Goal: Find specific page/section: Find specific page/section

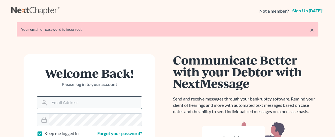
click at [82, 105] on input "Email Address" at bounding box center [95, 102] width 92 height 12
type input "[EMAIL_ADDRESS][DOMAIN_NAME]"
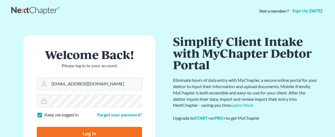
click at [84, 128] on input "Log In" at bounding box center [89, 133] width 105 height 14
type input "Thinking..."
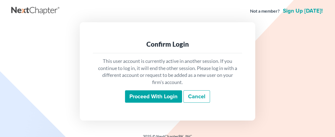
click at [160, 93] on input "Proceed with login" at bounding box center [153, 96] width 57 height 13
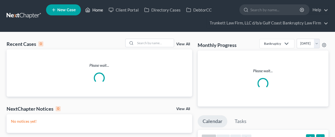
click at [96, 9] on link "Home" at bounding box center [93, 10] width 23 height 10
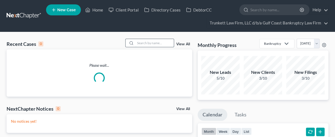
click at [140, 43] on input "search" at bounding box center [154, 43] width 38 height 8
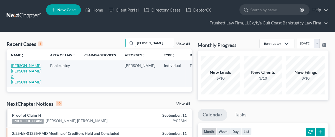
type input "[PERSON_NAME]"
click at [18, 83] on link "[PERSON_NAME] [PERSON_NAME] & [PERSON_NAME]" at bounding box center [26, 73] width 30 height 21
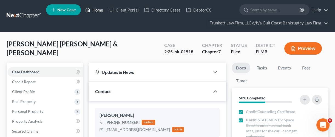
click at [101, 7] on link "Home" at bounding box center [93, 10] width 23 height 10
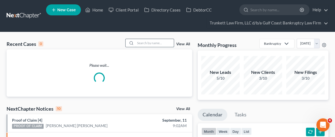
click at [156, 44] on input "search" at bounding box center [154, 43] width 38 height 8
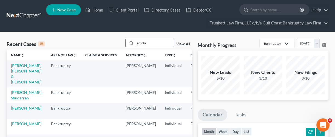
type input "roteta"
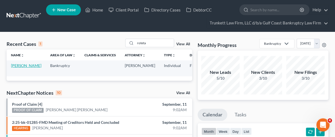
click at [18, 67] on link "[PERSON_NAME]" at bounding box center [26, 65] width 30 height 5
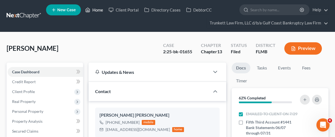
drag, startPoint x: 100, startPoint y: 8, endPoint x: 100, endPoint y: 4, distance: 3.6
click at [100, 8] on link "Home" at bounding box center [93, 10] width 23 height 10
